Goal: Transaction & Acquisition: Purchase product/service

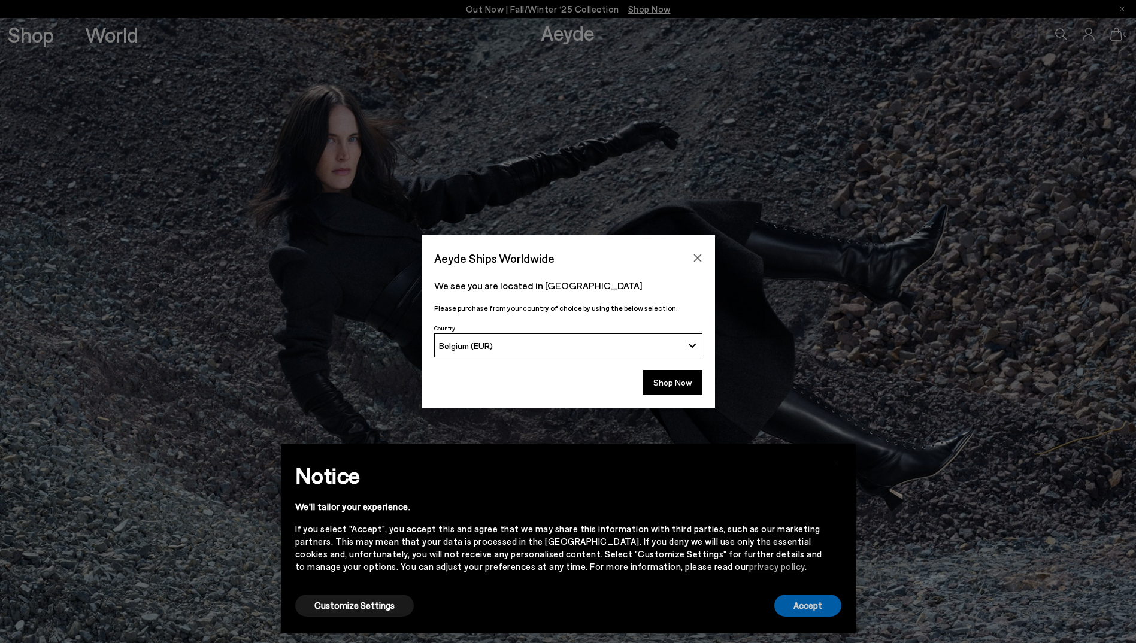
drag, startPoint x: 813, startPoint y: 608, endPoint x: 759, endPoint y: 617, distance: 54.2
click at [813, 608] on button "Accept" at bounding box center [807, 606] width 67 height 22
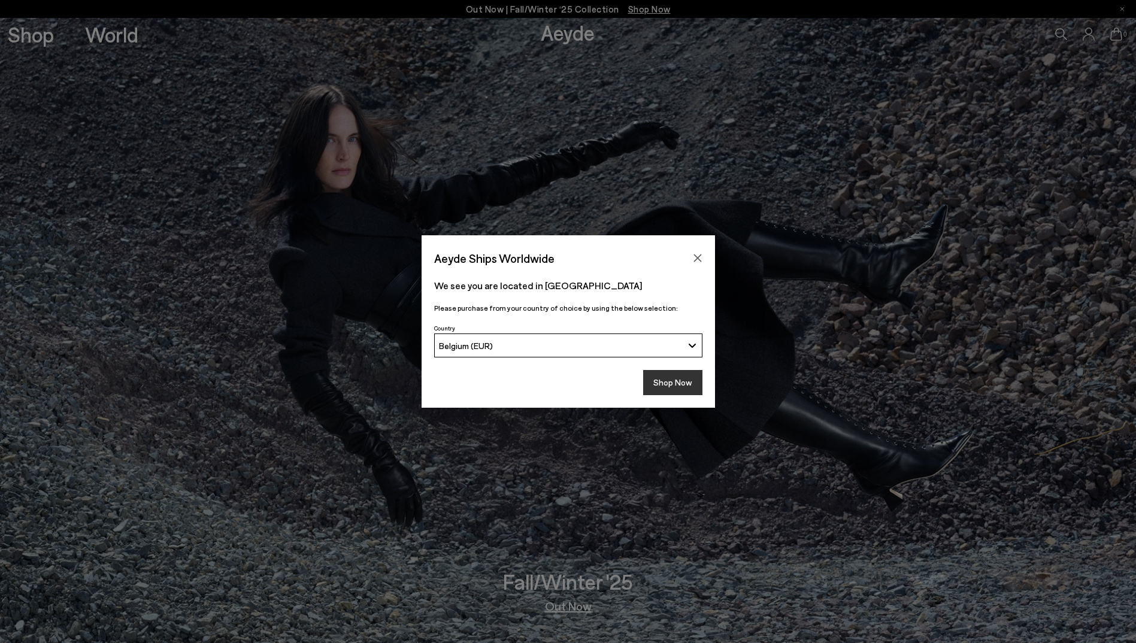
click at [675, 383] on button "Shop Now" at bounding box center [672, 382] width 59 height 25
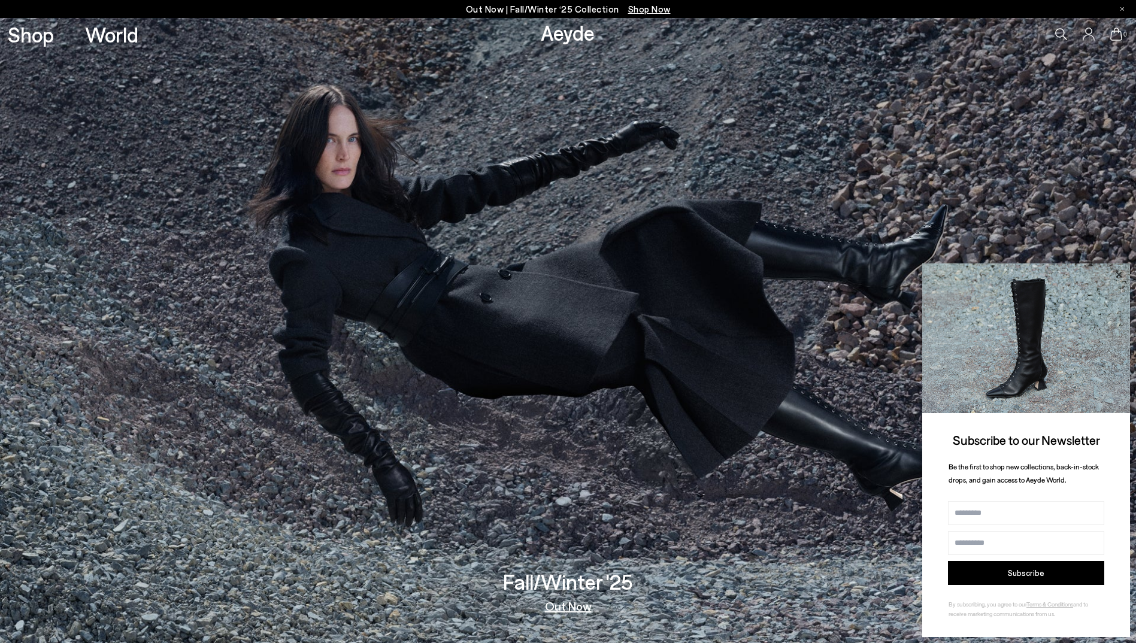
click at [1118, 273] on icon at bounding box center [1119, 275] width 16 height 16
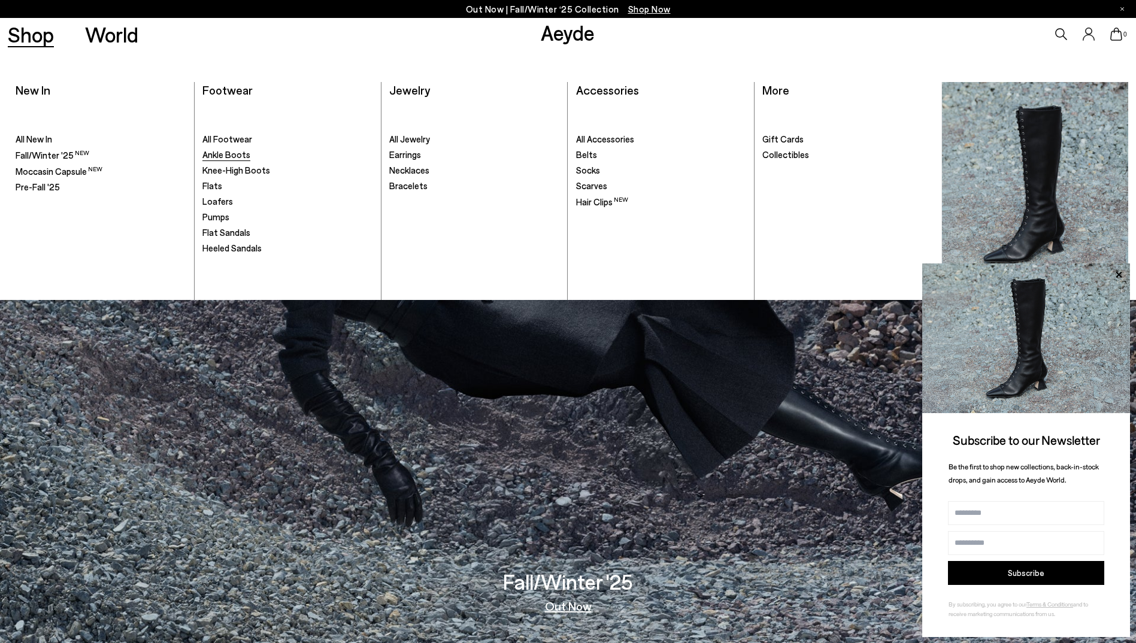
click at [230, 152] on span "Ankle Boots" at bounding box center [226, 154] width 48 height 11
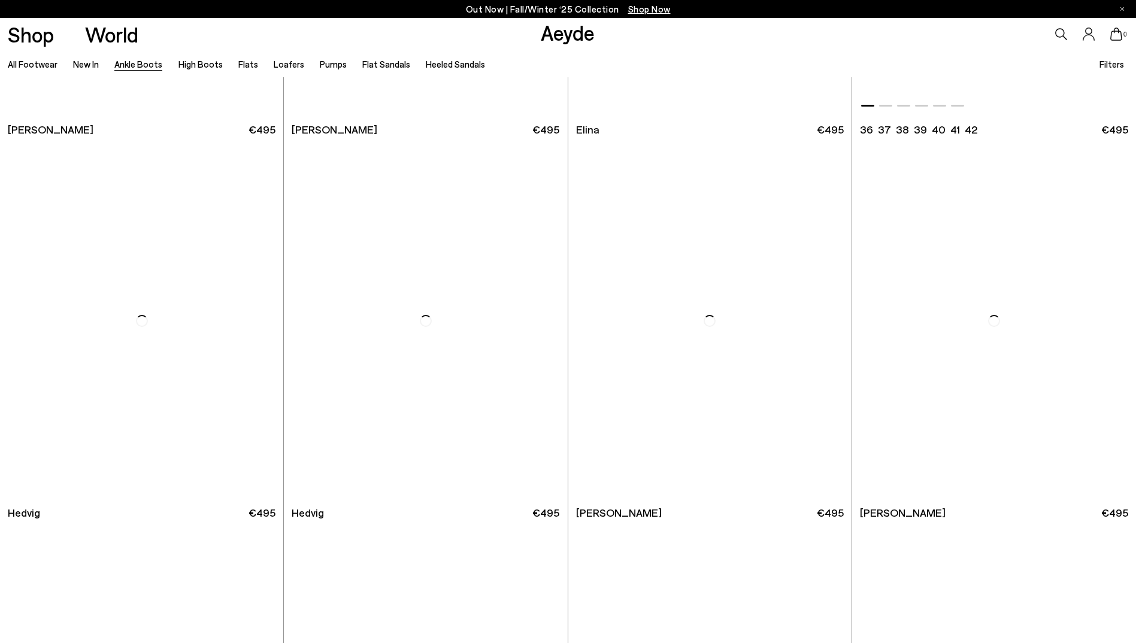
scroll to position [419, 0]
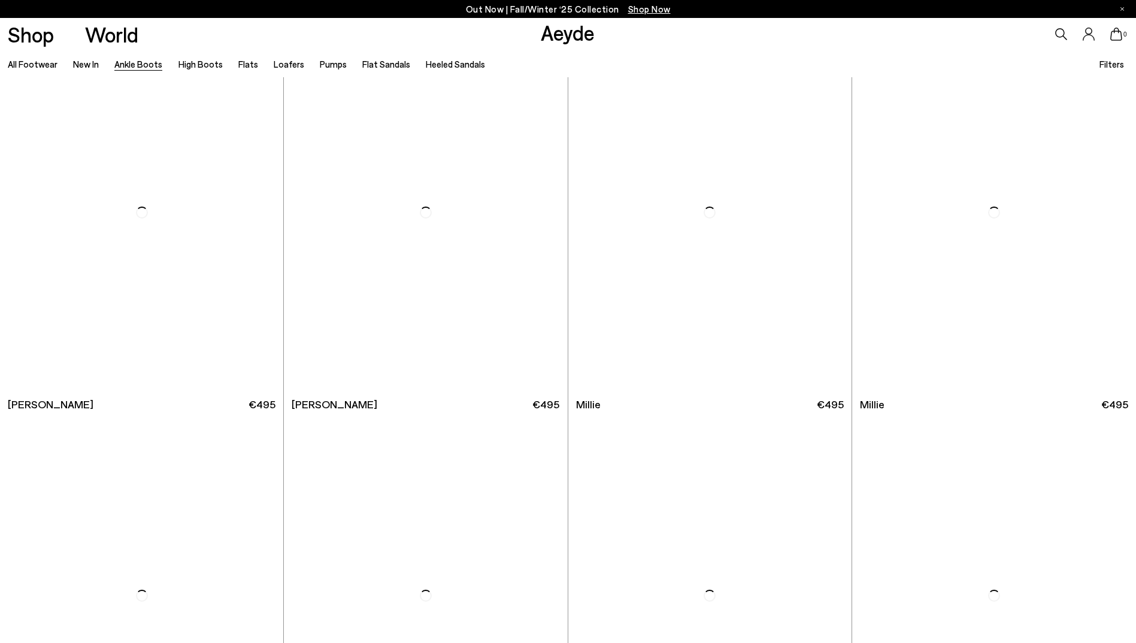
scroll to position [2755, 0]
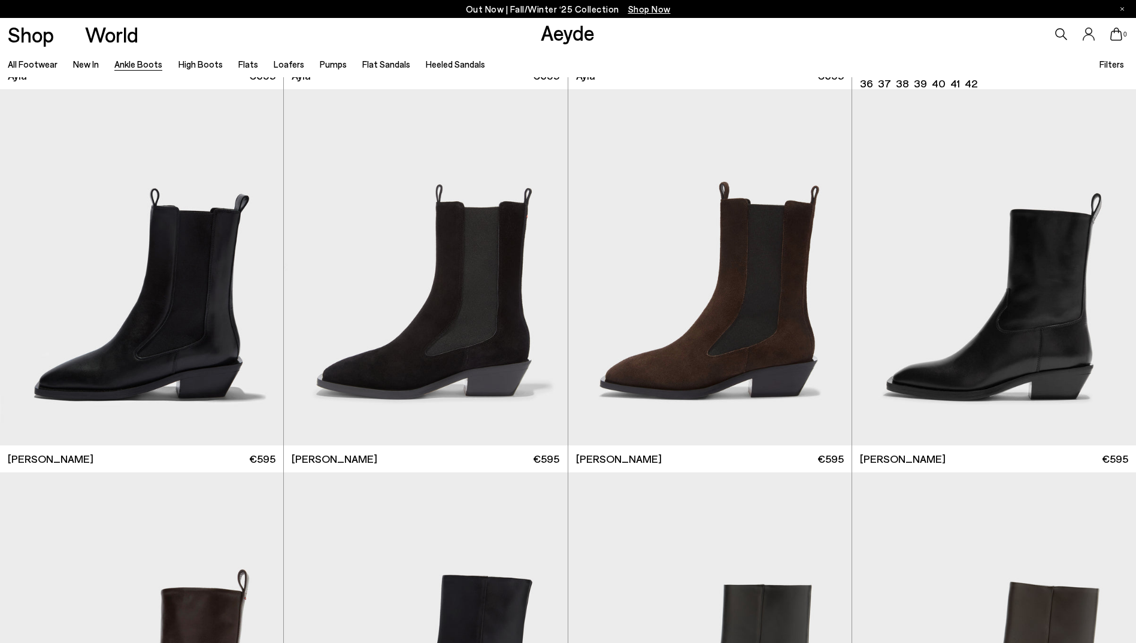
scroll to position [4672, 0]
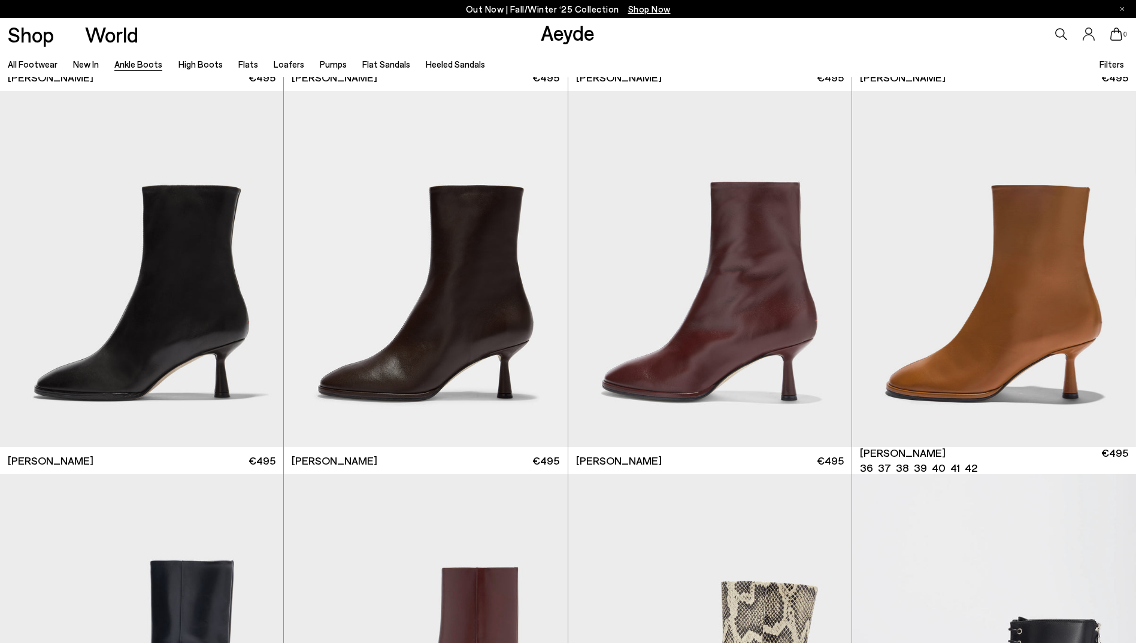
scroll to position [6888, 0]
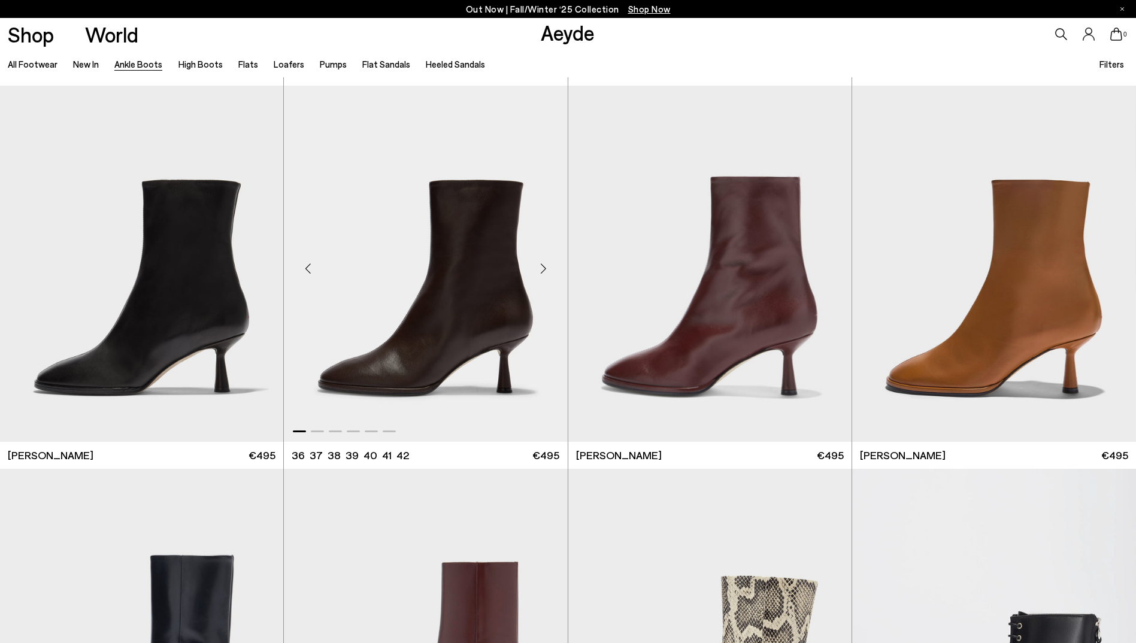
click at [452, 328] on img "1 / 6" at bounding box center [425, 264] width 283 height 356
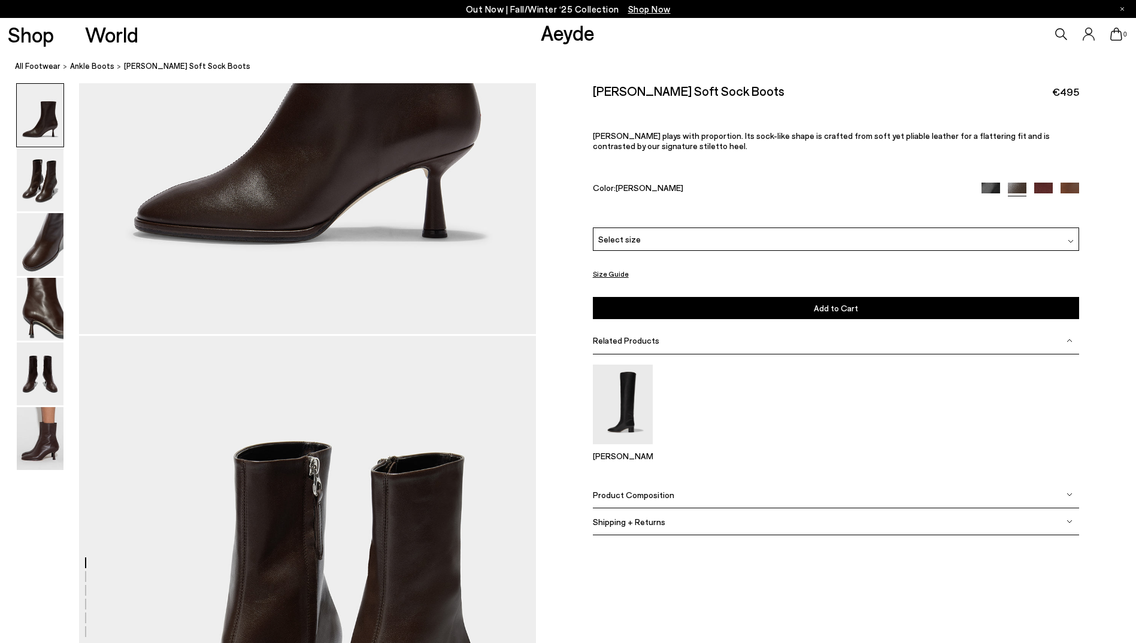
scroll to position [359, 0]
click at [666, 497] on span "Product Composition" at bounding box center [633, 495] width 81 height 10
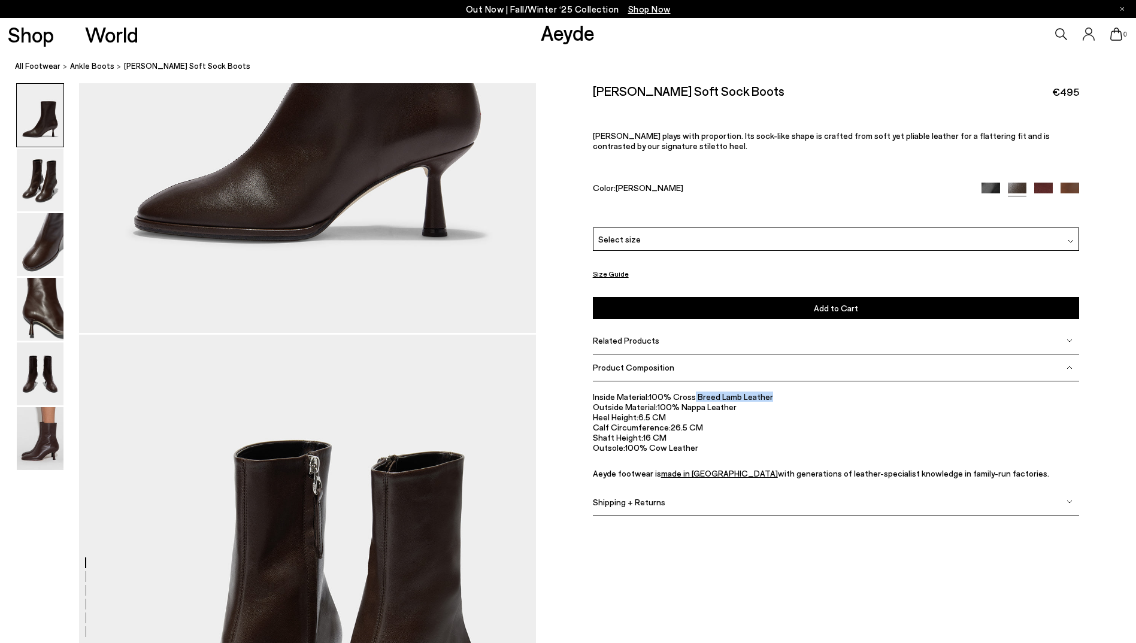
drag, startPoint x: 692, startPoint y: 394, endPoint x: 782, endPoint y: 394, distance: 89.8
click at [782, 394] on li "Inside Material: 100% Cross Breed Lamb Leather" at bounding box center [836, 397] width 487 height 10
drag, startPoint x: 782, startPoint y: 394, endPoint x: 716, endPoint y: 405, distance: 66.3
click at [716, 405] on li "Outside Material: 100% Nappa Leather" at bounding box center [836, 407] width 487 height 10
drag, startPoint x: 643, startPoint y: 416, endPoint x: 689, endPoint y: 413, distance: 46.2
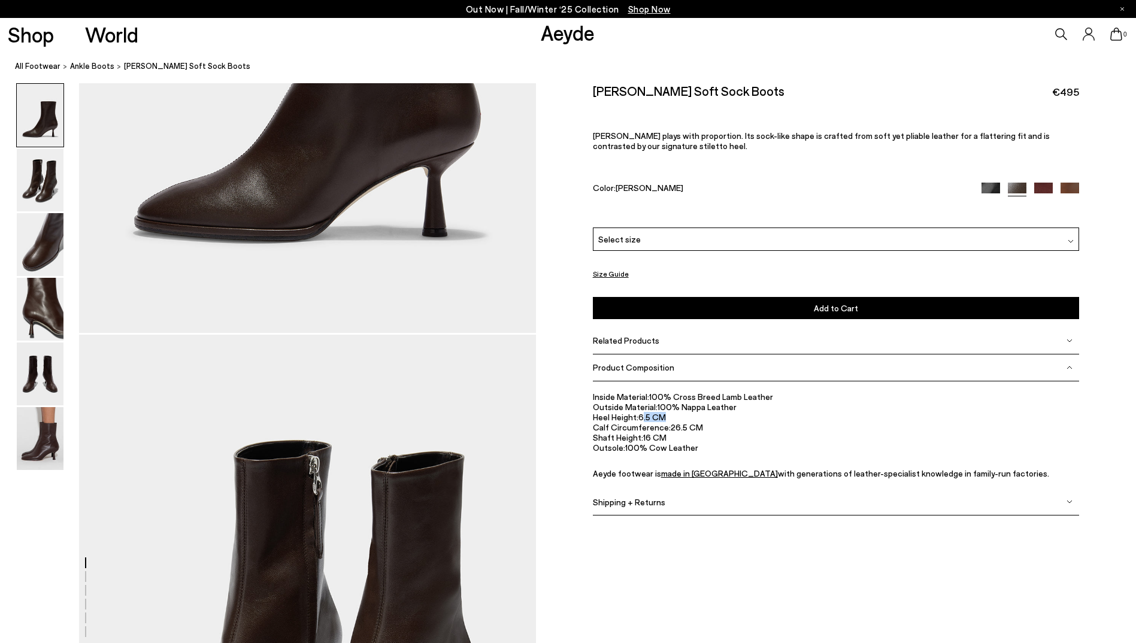
click at [689, 413] on li "Heel Height: 6.5 CM" at bounding box center [836, 417] width 487 height 10
drag, startPoint x: 689, startPoint y: 413, endPoint x: 709, endPoint y: 447, distance: 38.9
click at [709, 447] on li "Outsole: 100% Cow Leather" at bounding box center [836, 448] width 487 height 10
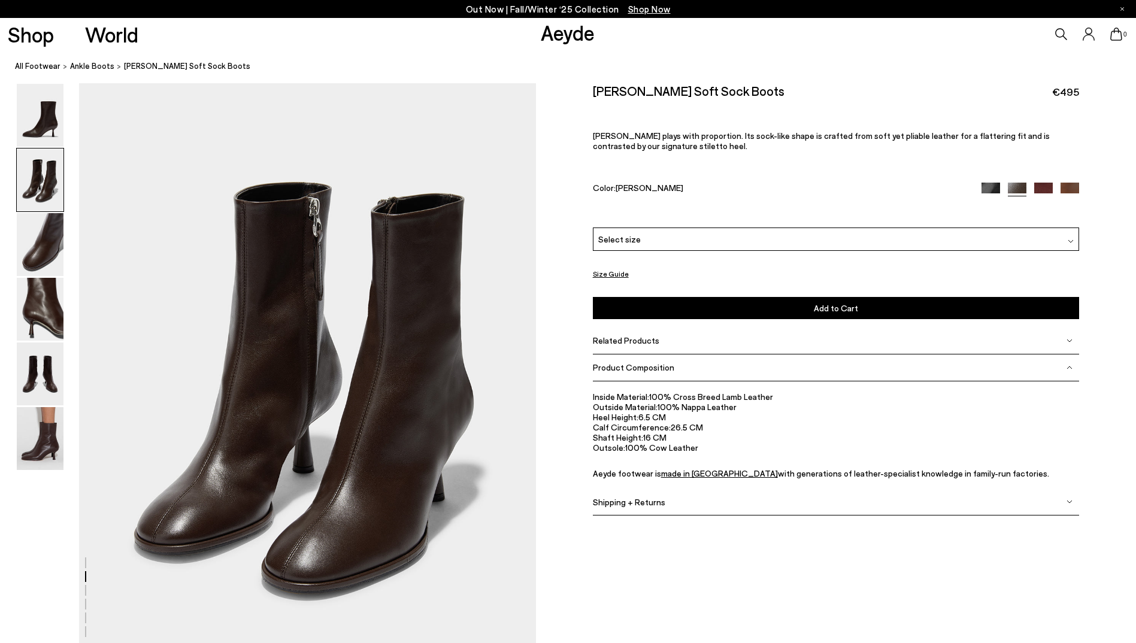
scroll to position [659, 0]
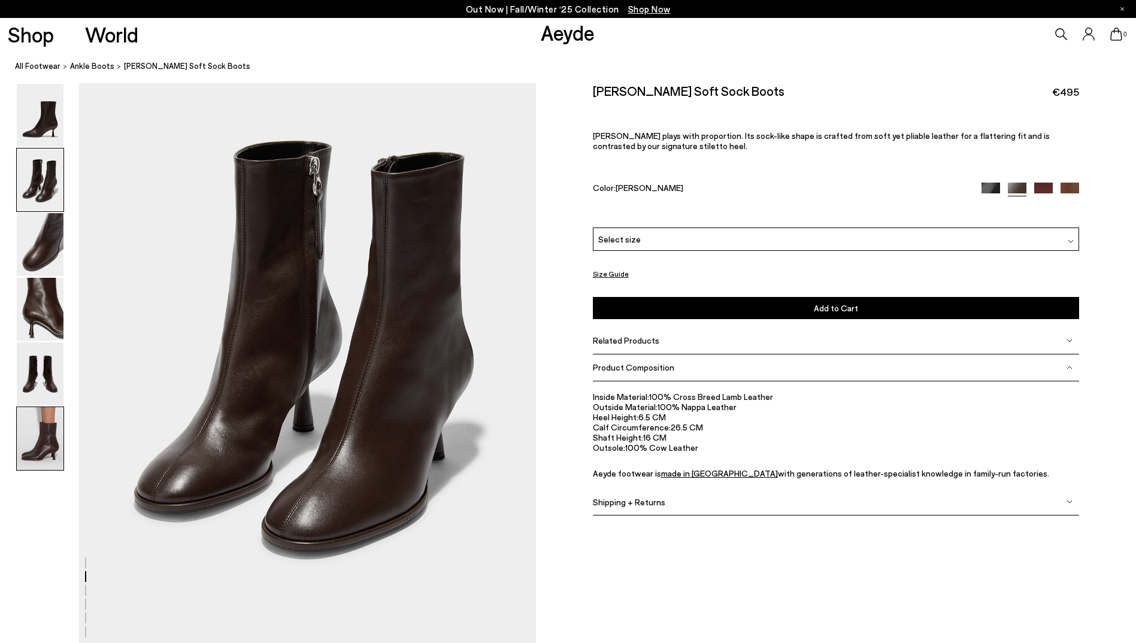
click at [23, 450] on img at bounding box center [40, 438] width 47 height 63
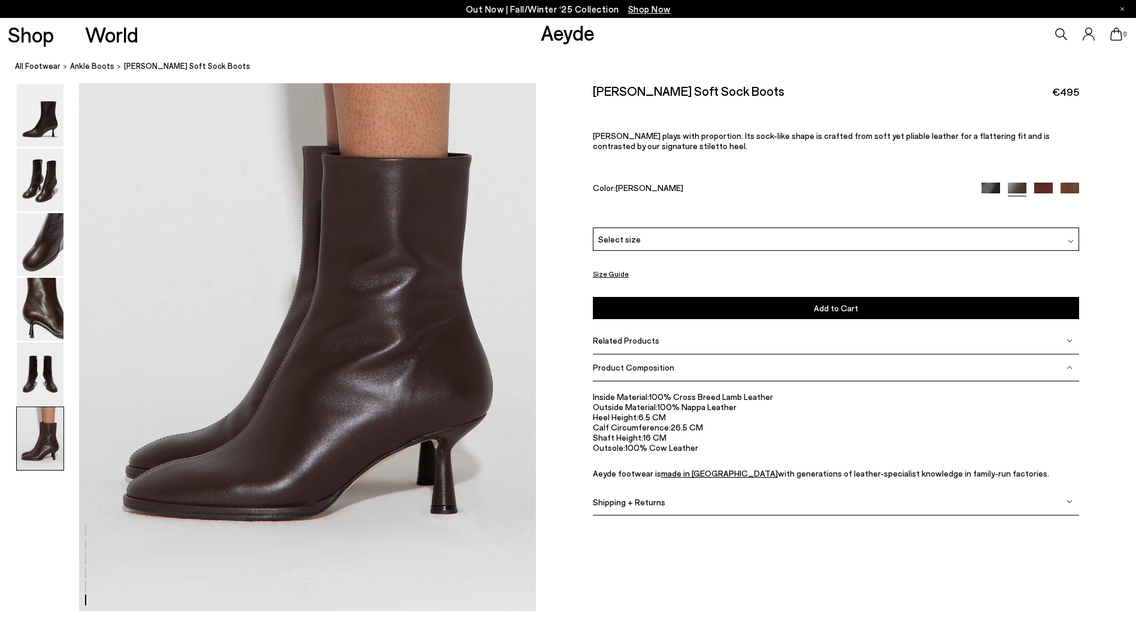
scroll to position [3138, 0]
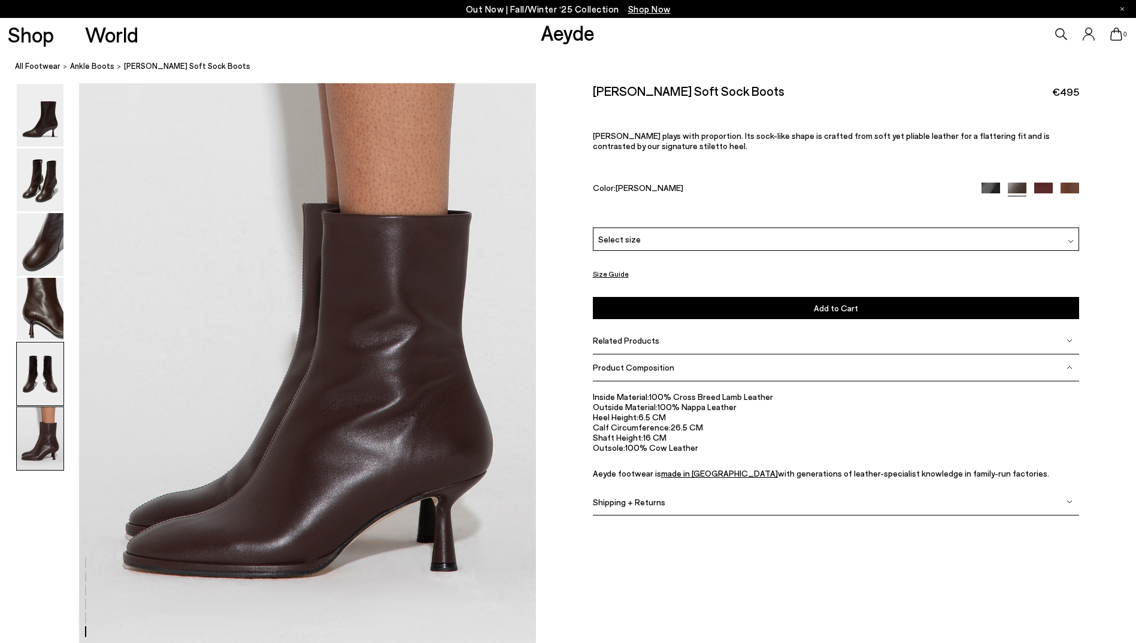
click at [34, 389] on img at bounding box center [40, 374] width 47 height 63
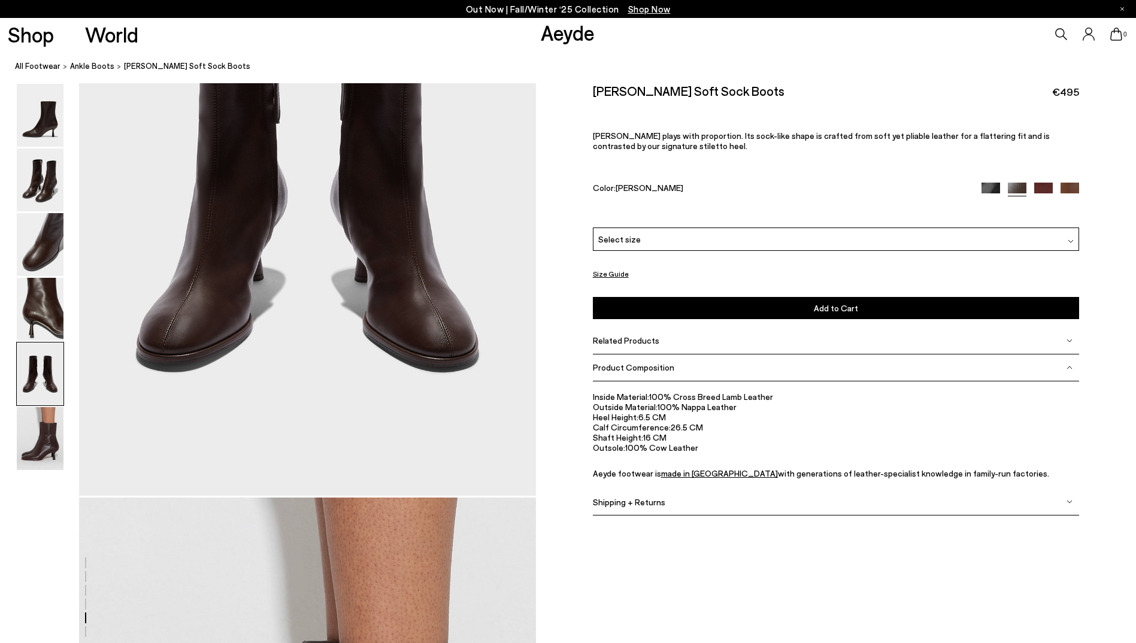
scroll to position [2445, 0]
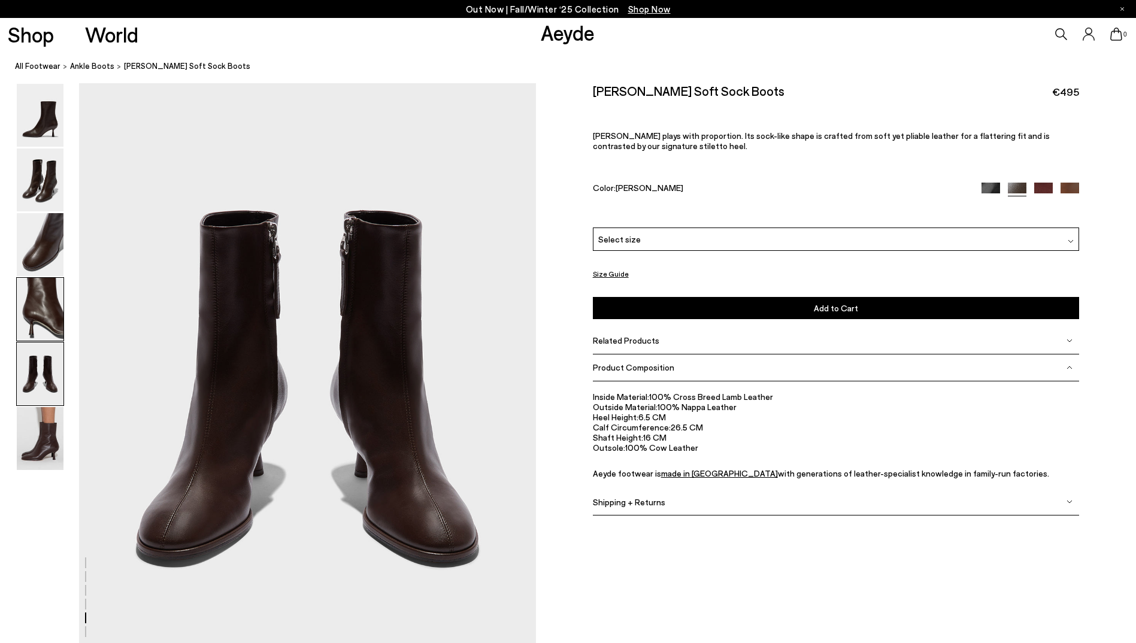
click at [50, 323] on img at bounding box center [40, 309] width 47 height 63
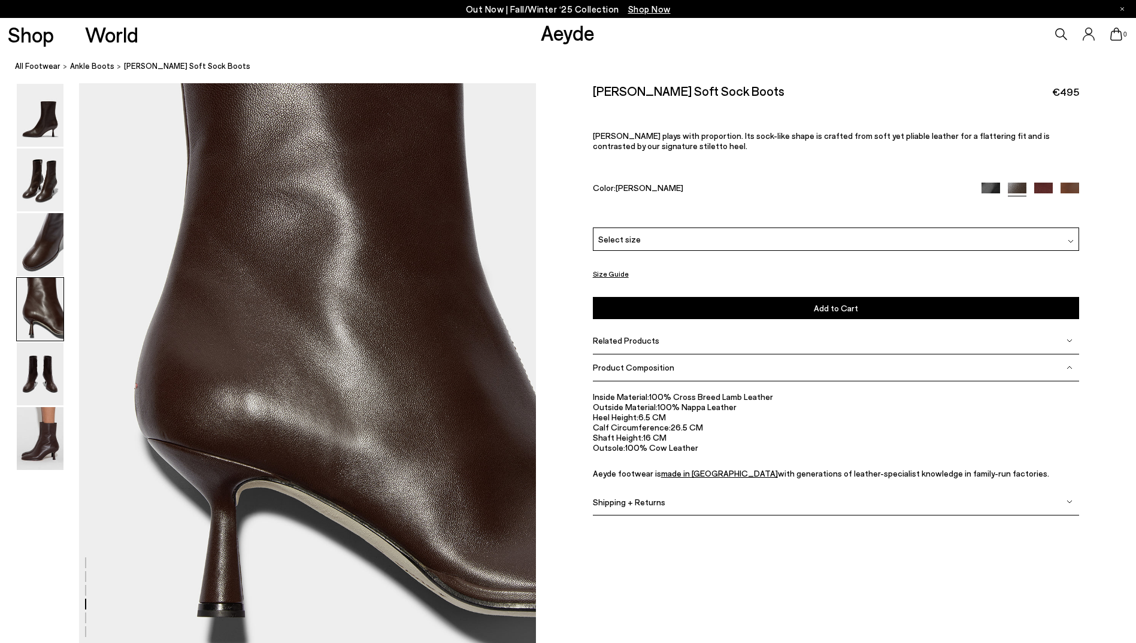
scroll to position [1834, 0]
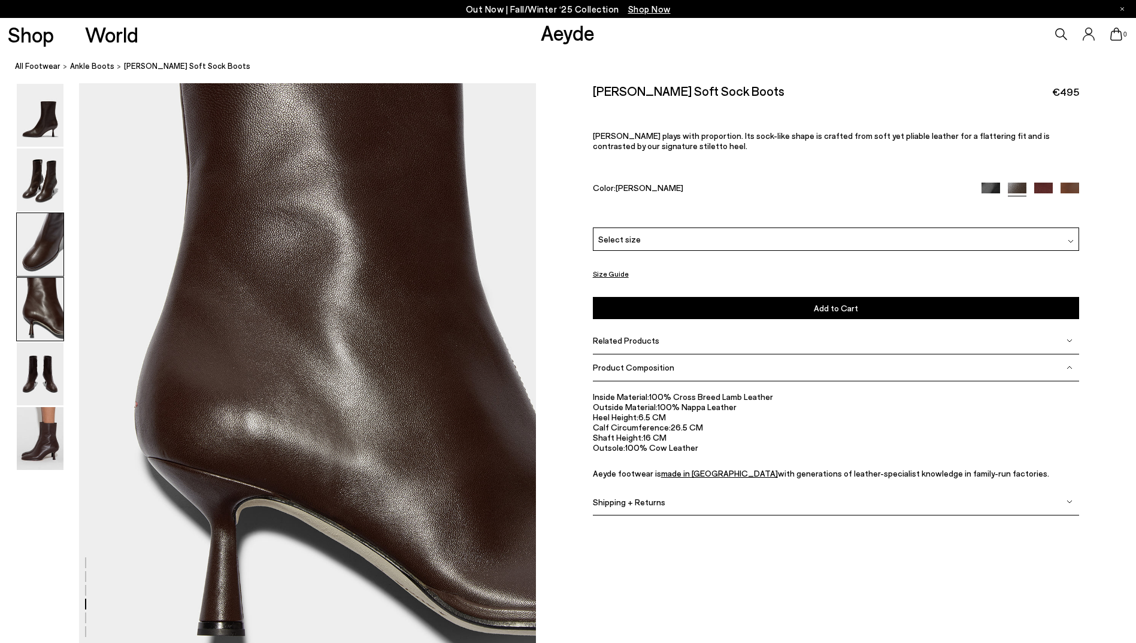
click at [46, 260] on img at bounding box center [40, 244] width 47 height 63
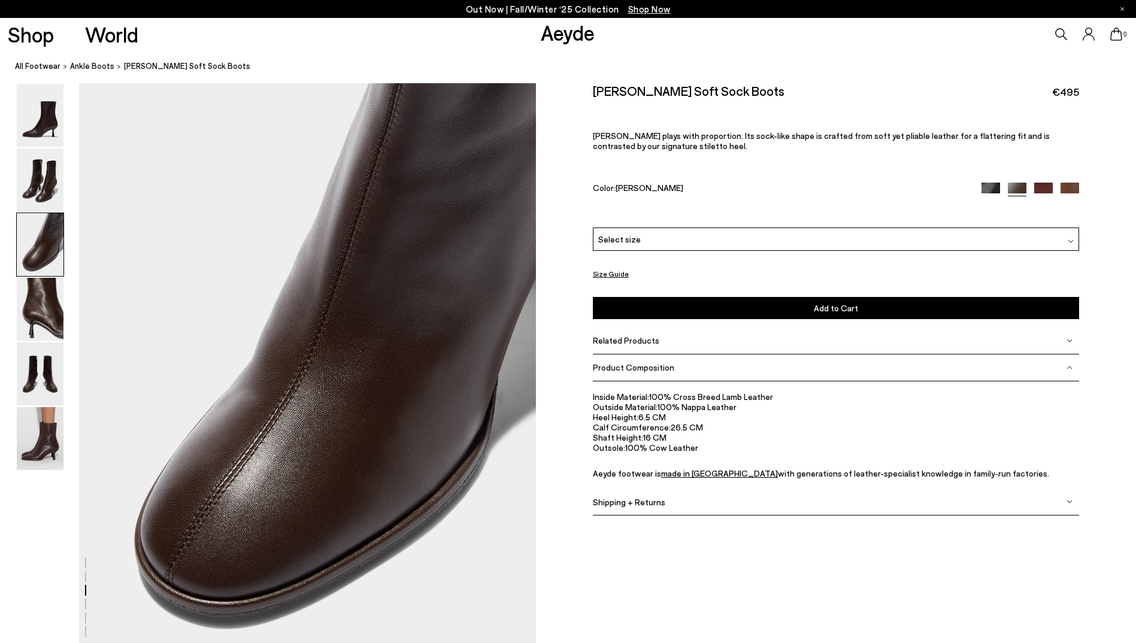
scroll to position [1223, 0]
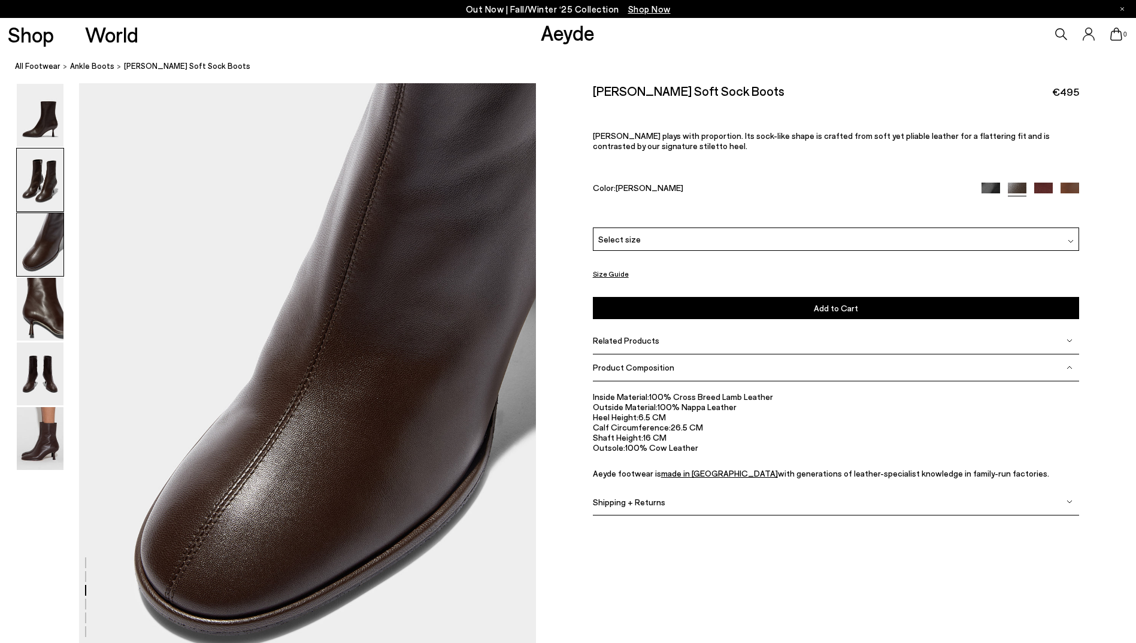
click at [44, 189] on img at bounding box center [40, 180] width 47 height 63
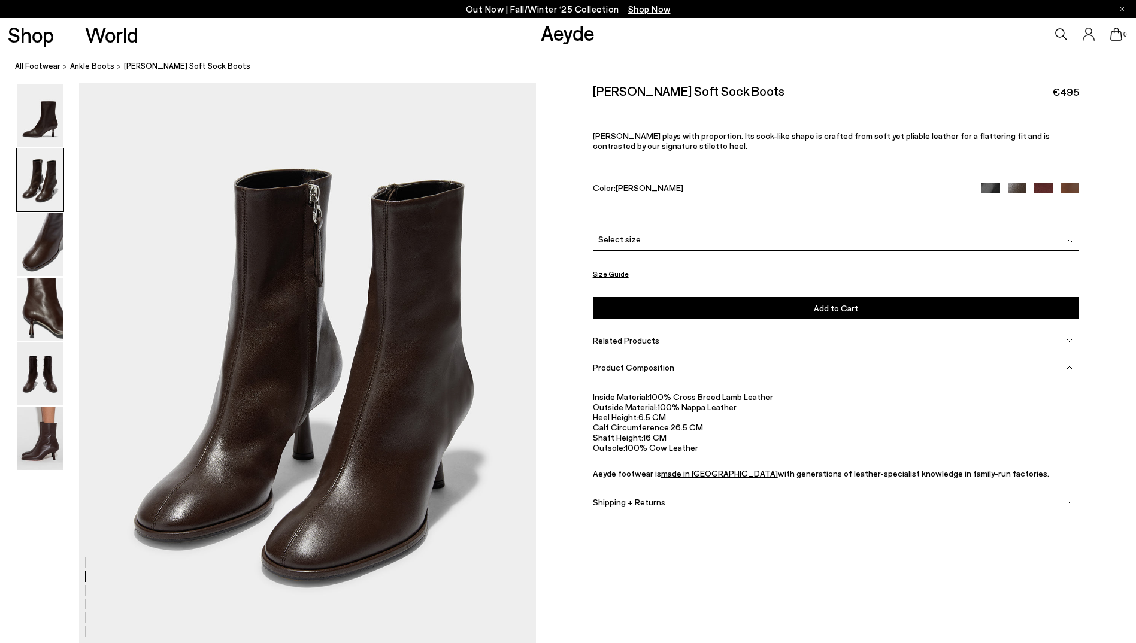
scroll to position [612, 0]
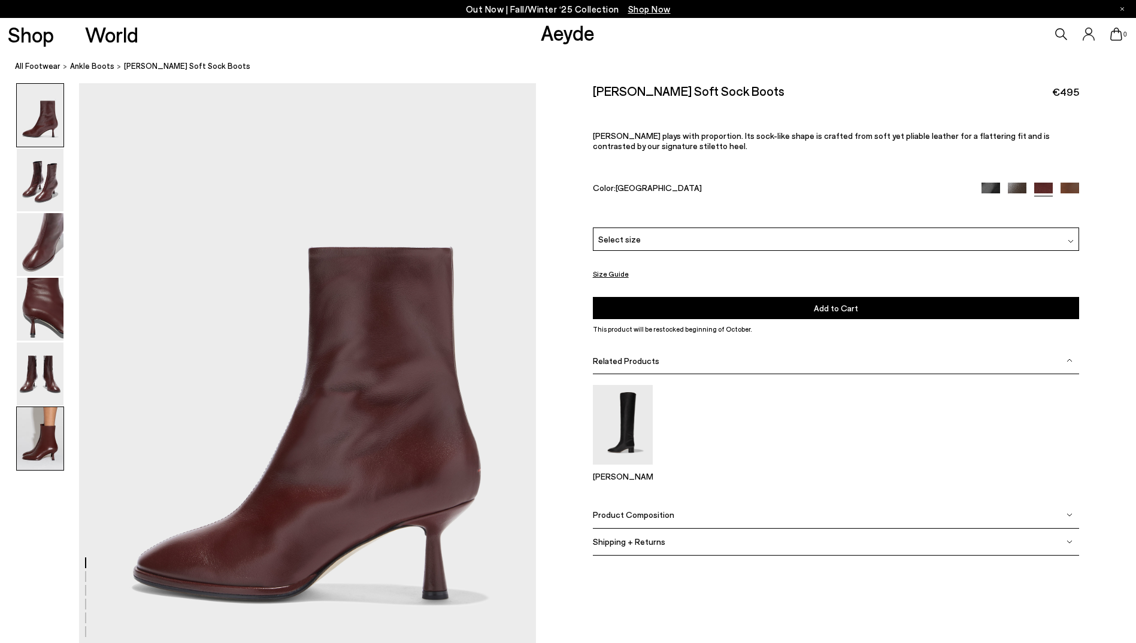
click at [40, 454] on img at bounding box center [40, 438] width 47 height 63
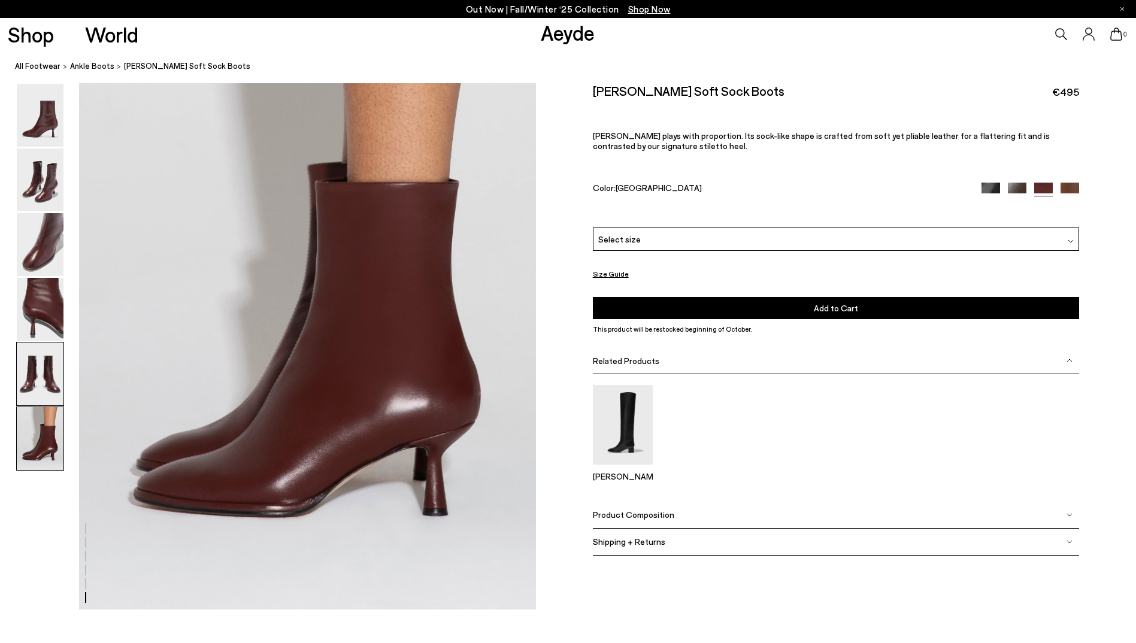
click at [32, 396] on img at bounding box center [40, 374] width 47 height 63
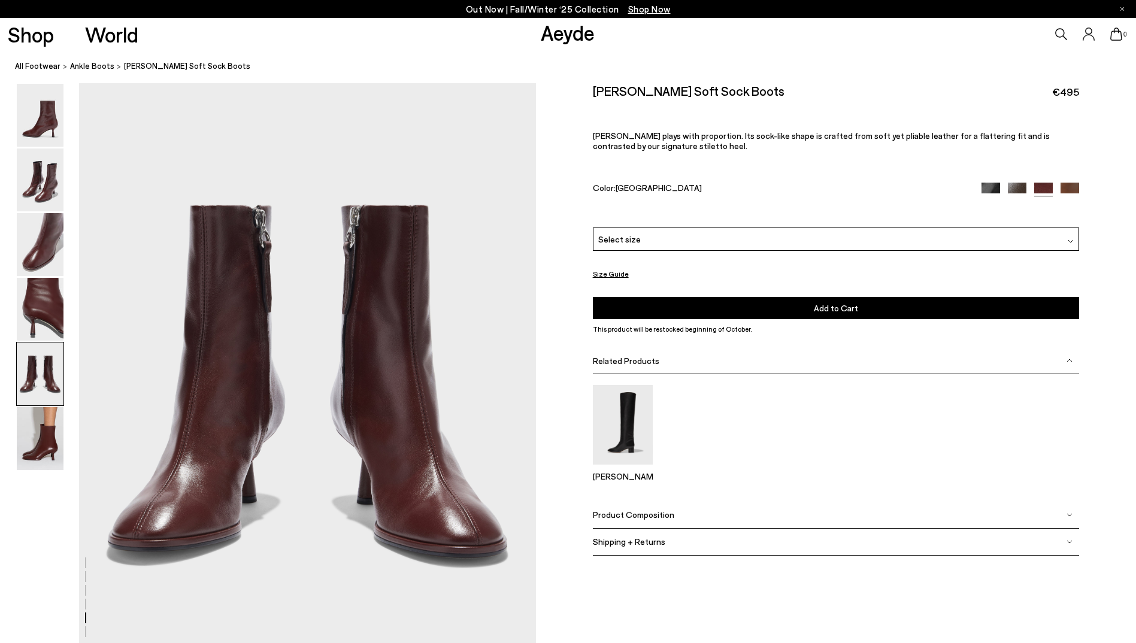
scroll to position [2445, 0]
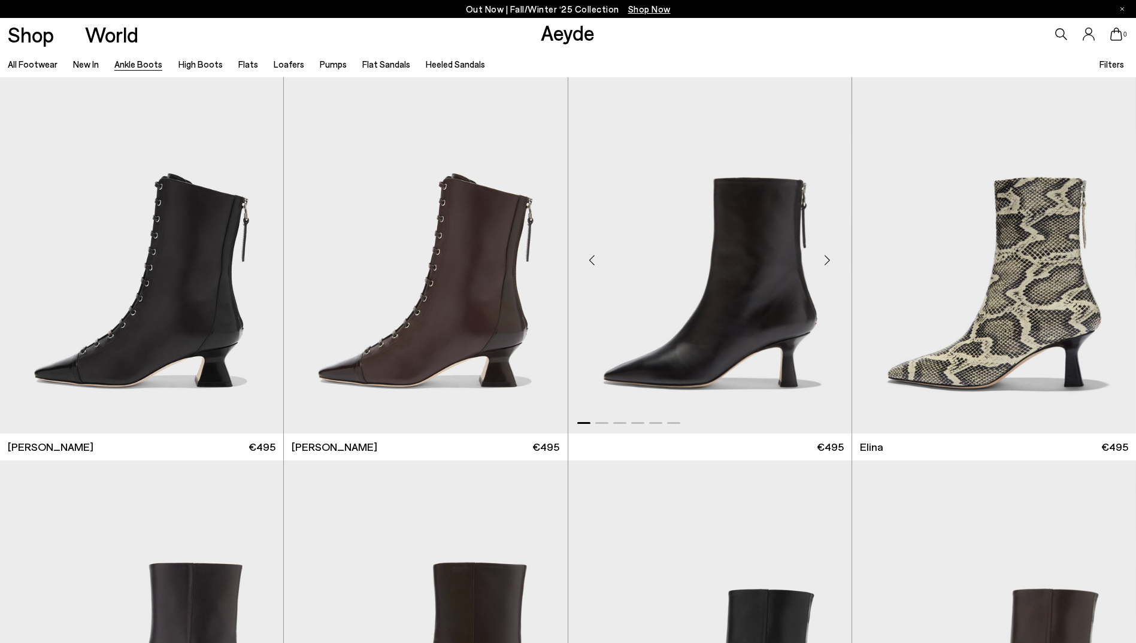
click at [765, 294] on img "1 / 6" at bounding box center [709, 255] width 283 height 356
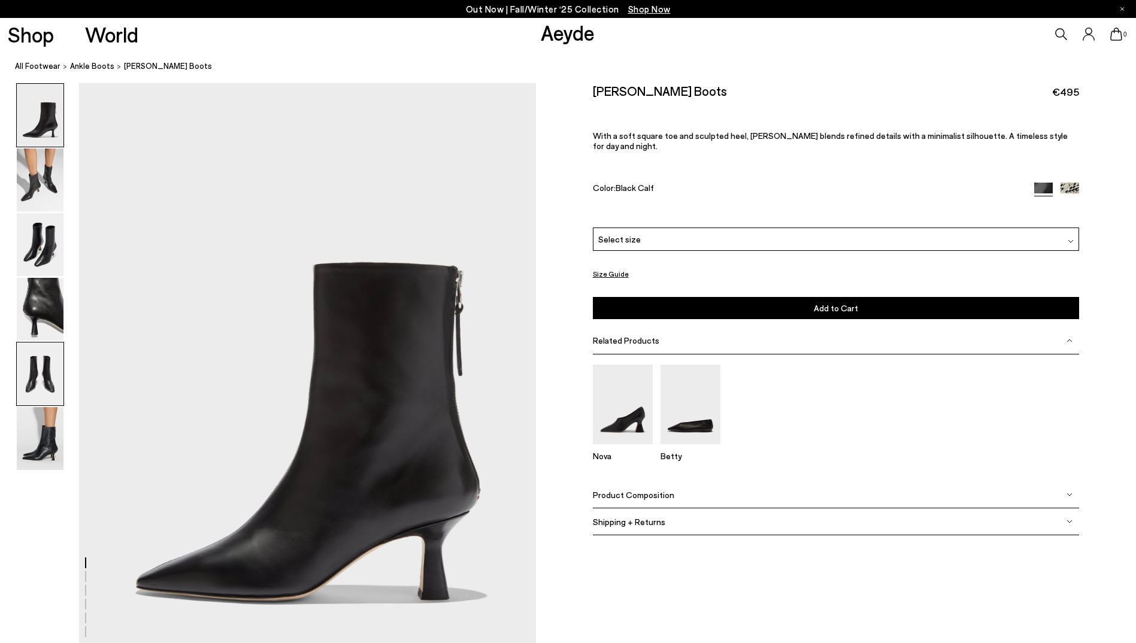
click at [44, 364] on img at bounding box center [40, 374] width 47 height 63
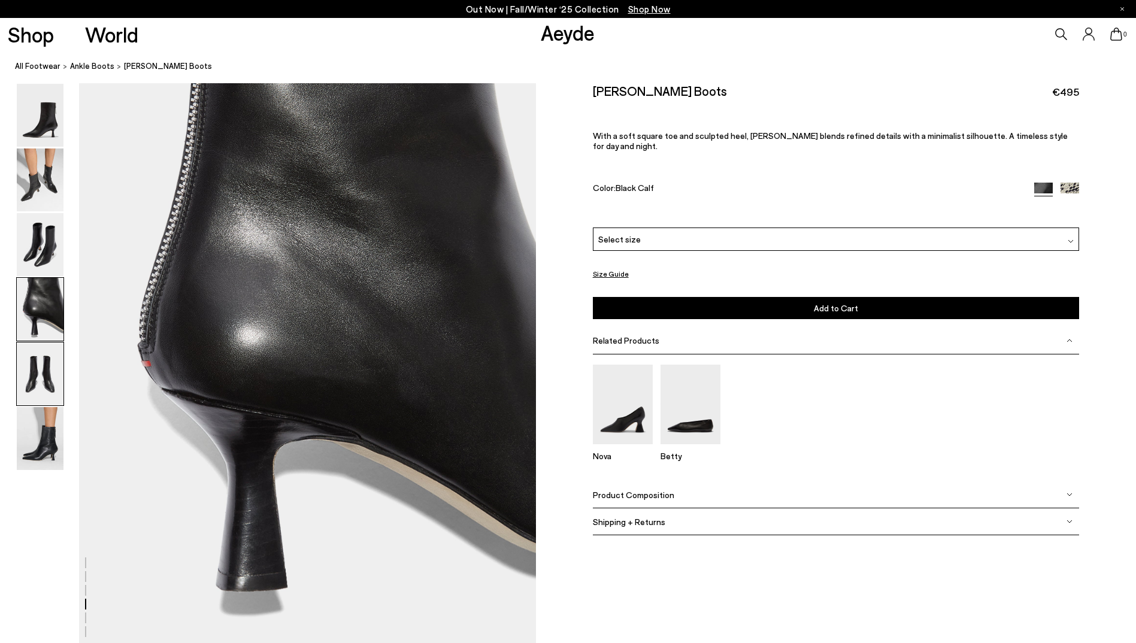
scroll to position [2445, 0]
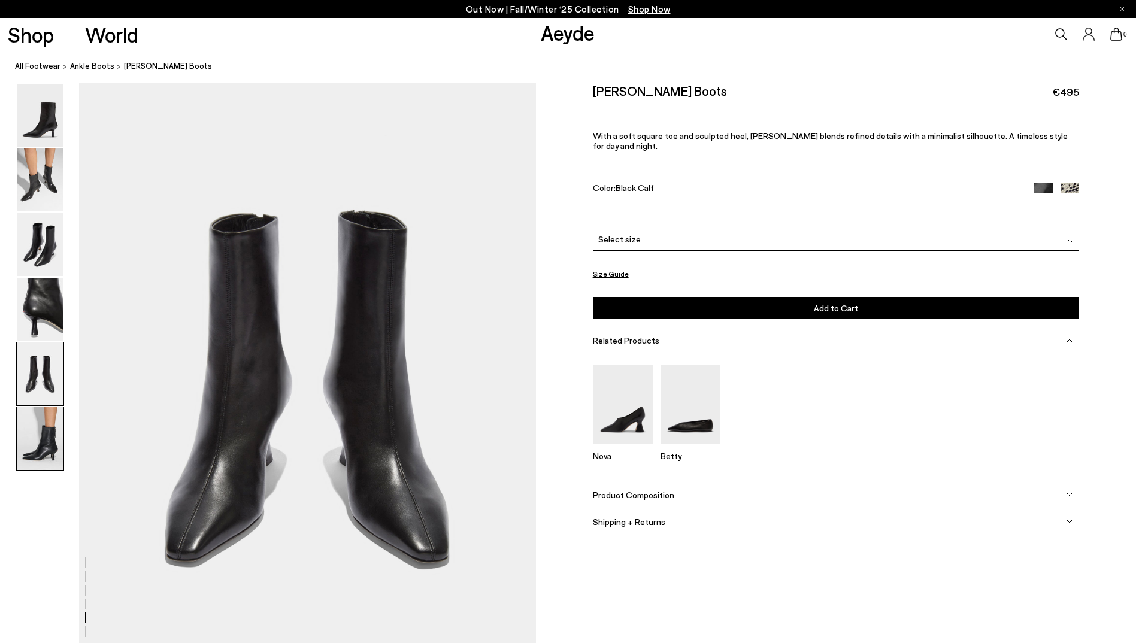
click at [37, 429] on img at bounding box center [40, 438] width 47 height 63
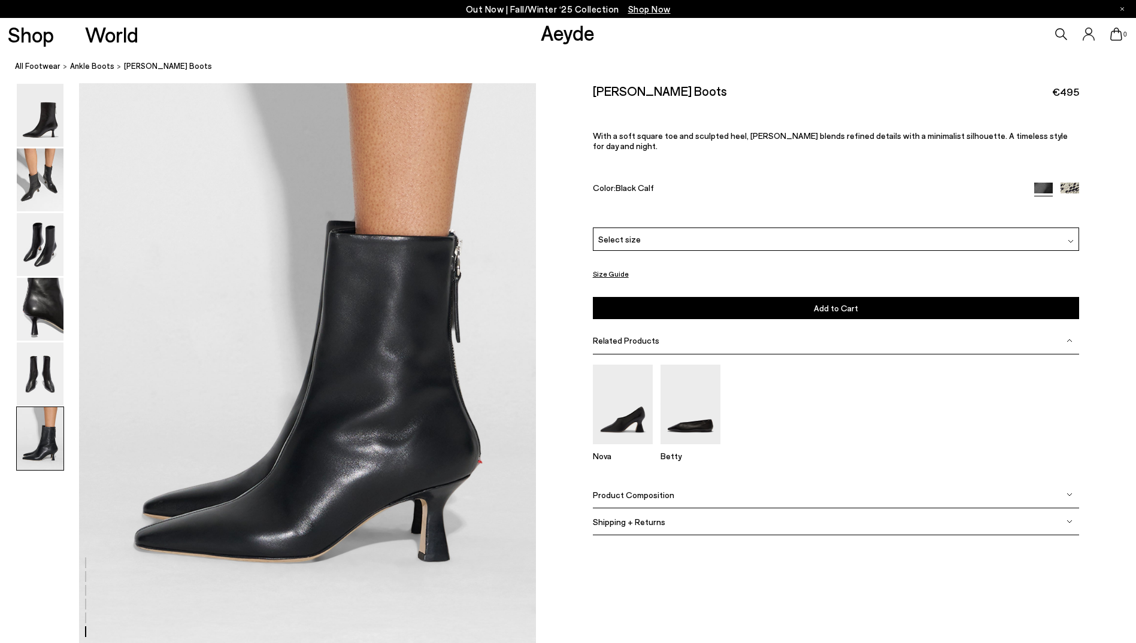
scroll to position [3138, 0]
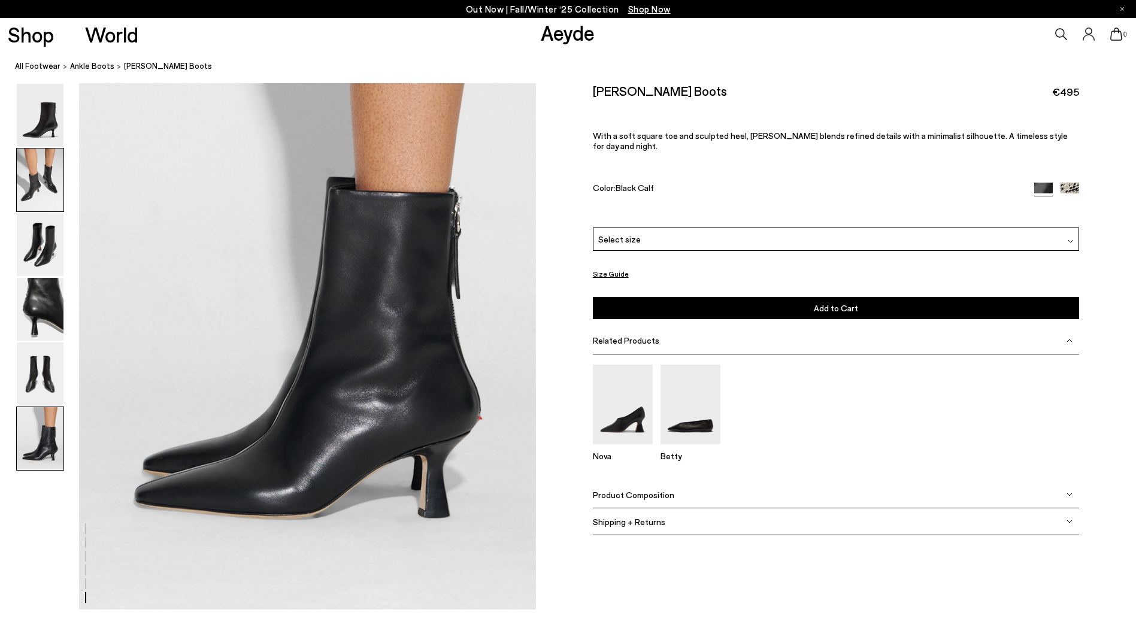
click at [41, 181] on img at bounding box center [40, 180] width 47 height 63
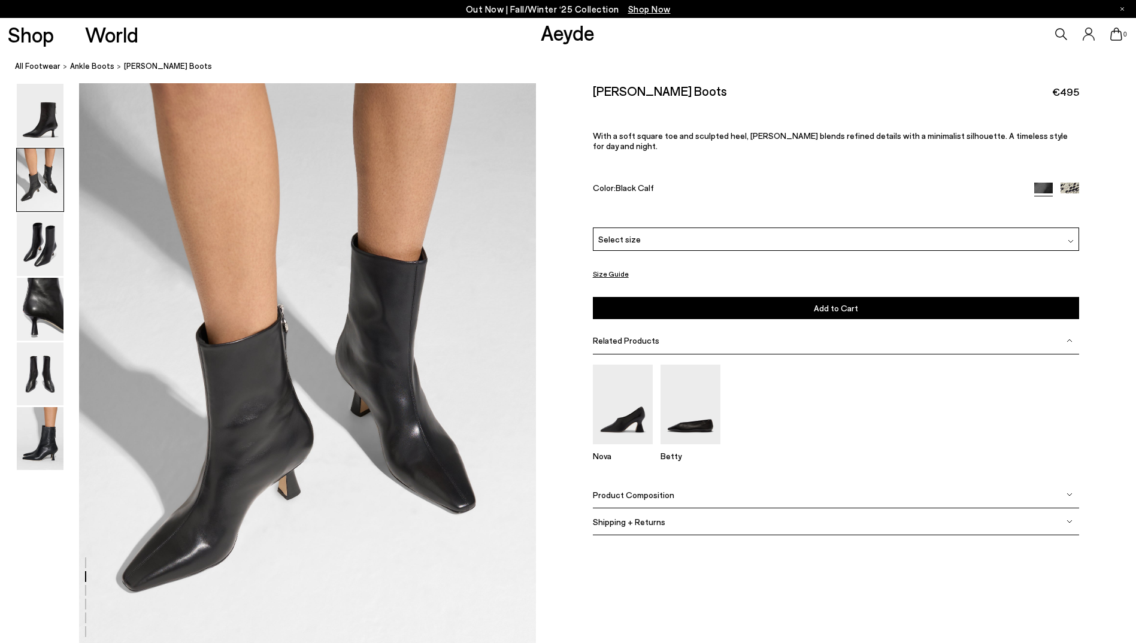
scroll to position [612, 0]
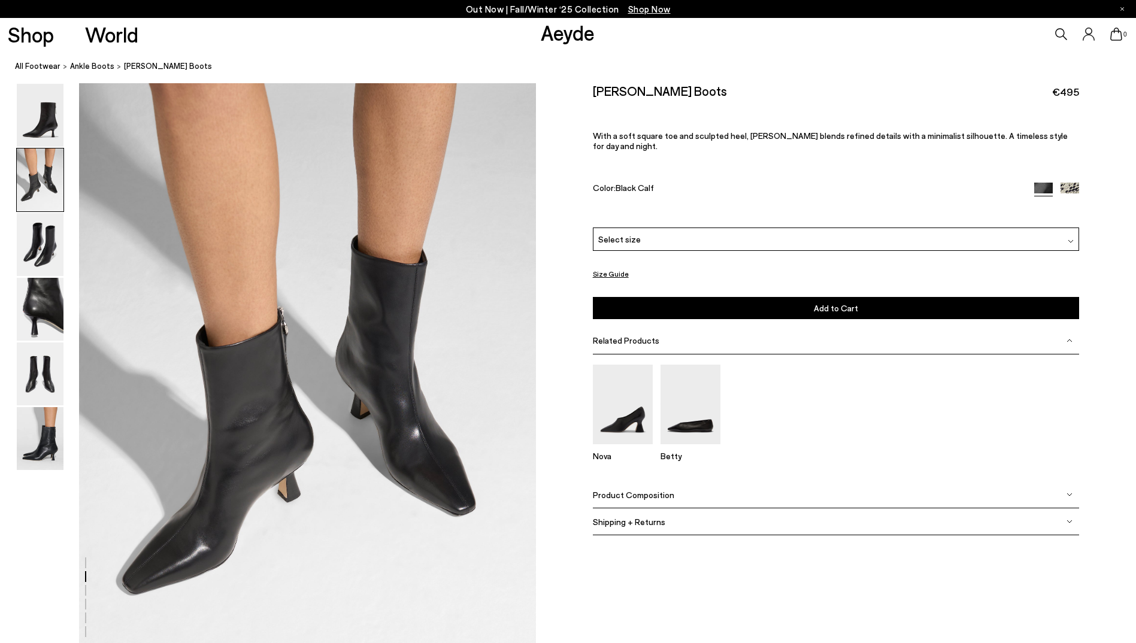
click at [621, 490] on span "Product Composition" at bounding box center [633, 495] width 81 height 10
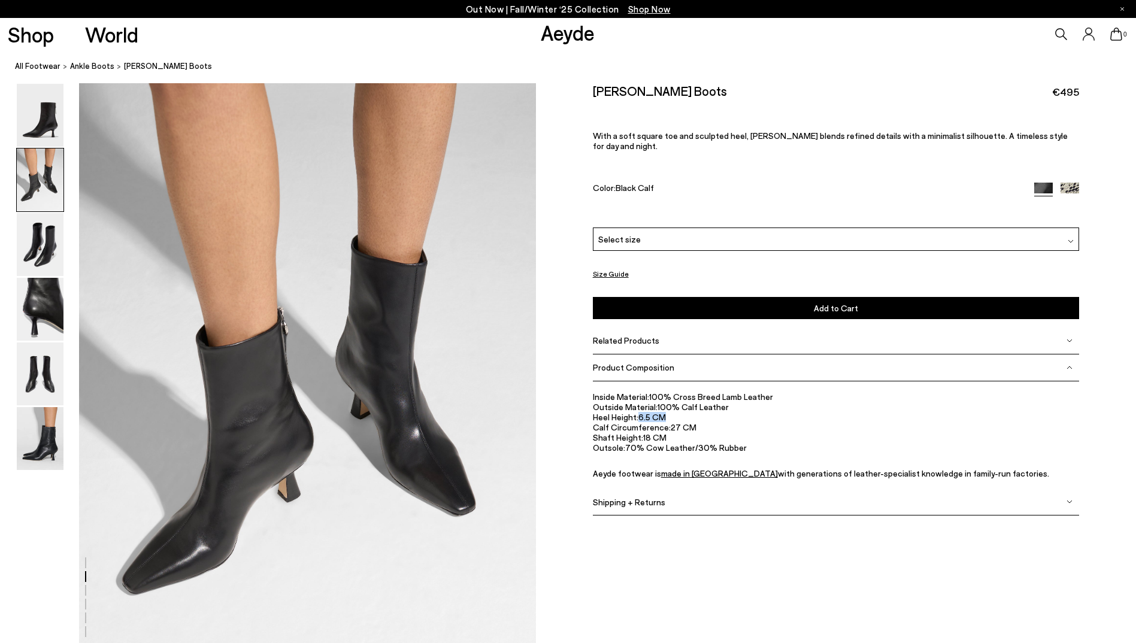
drag, startPoint x: 640, startPoint y: 407, endPoint x: 676, endPoint y: 407, distance: 35.9
click at [676, 412] on li "Heel Height: 6.5 CM" at bounding box center [836, 417] width 487 height 10
